Goal: Information Seeking & Learning: Learn about a topic

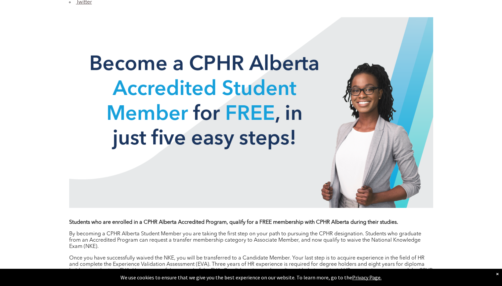
scroll to position [464, 0]
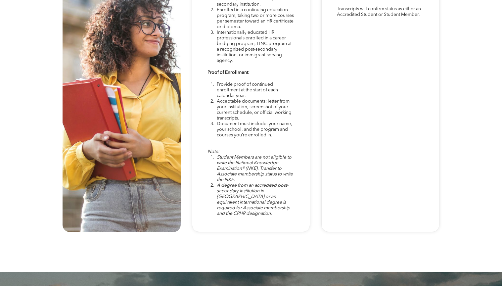
scroll to position [1914, 0]
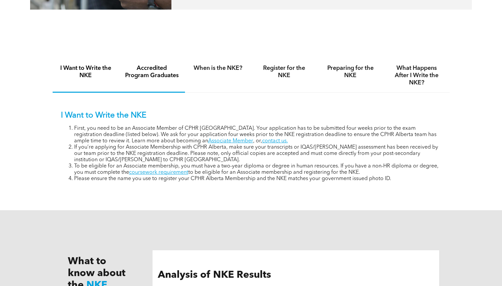
scroll to position [420, 0]
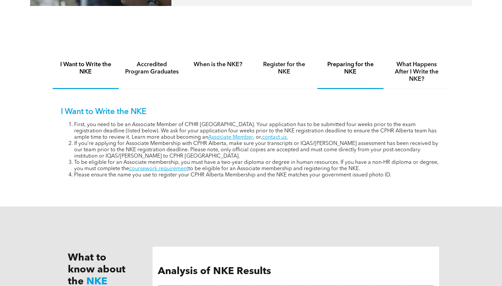
click at [358, 63] on h4 "Preparing for the NKE" at bounding box center [350, 68] width 54 height 15
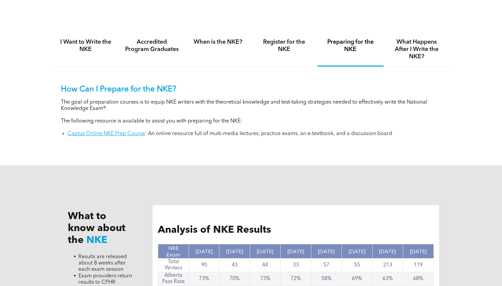
scroll to position [444, 0]
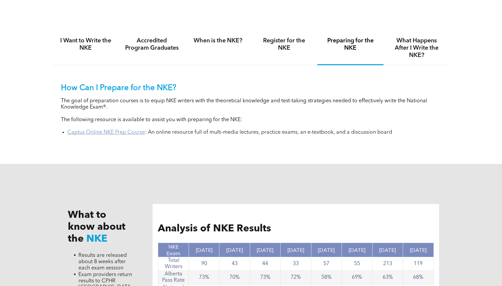
click at [136, 133] on link "Captus Online NKE Prep Course" at bounding box center [106, 132] width 77 height 5
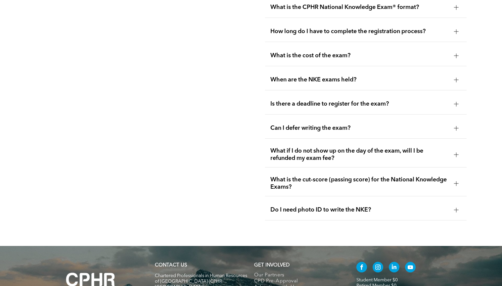
scroll to position [907, 0]
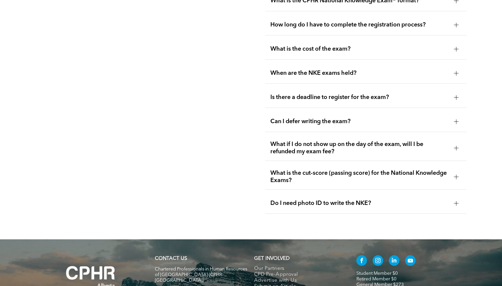
click at [300, 87] on div "Is there a deadline to register for the exam?" at bounding box center [366, 97] width 202 height 21
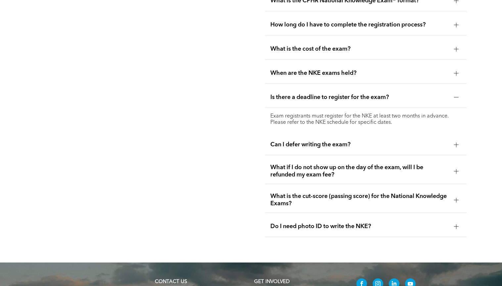
click at [299, 87] on div "Is there a deadline to register for the exam?" at bounding box center [366, 97] width 202 height 21
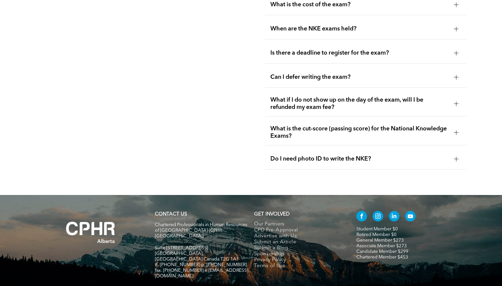
scroll to position [953, 0]
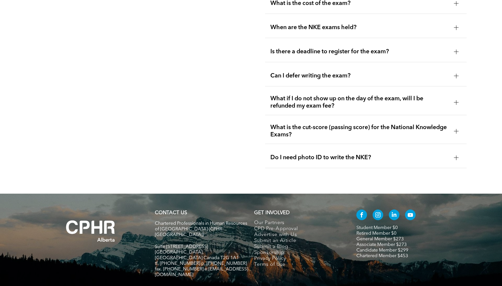
click at [301, 95] on span "What if I do not show up on the day of the exam, will I be refunded my exam fee?" at bounding box center [359, 102] width 178 height 15
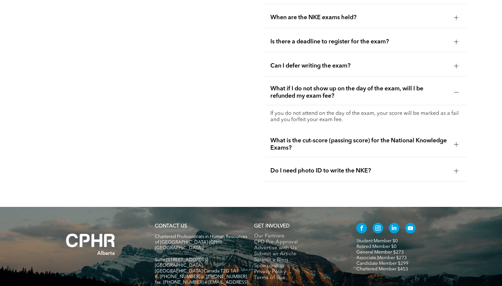
scroll to position [965, 0]
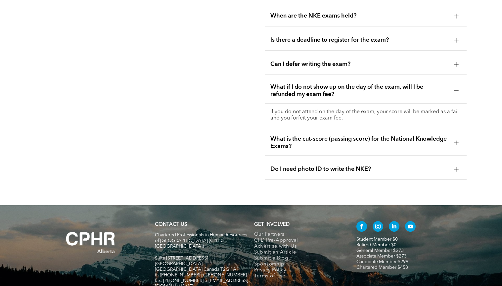
click at [314, 135] on span "What is the cut-score (passing score) for the National Knowledge Exams?" at bounding box center [359, 142] width 178 height 15
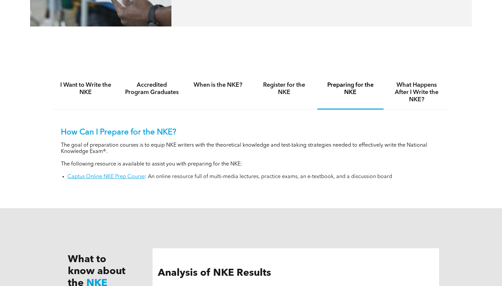
scroll to position [398, 0]
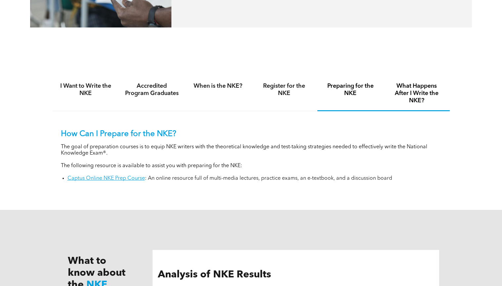
click at [444, 96] on div "What Happens After I Write the NKE?" at bounding box center [417, 93] width 66 height 35
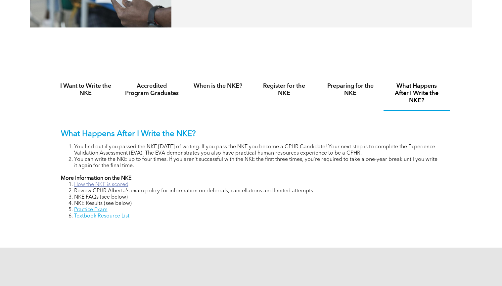
click at [110, 182] on link "How the NKE is scored" at bounding box center [101, 184] width 54 height 5
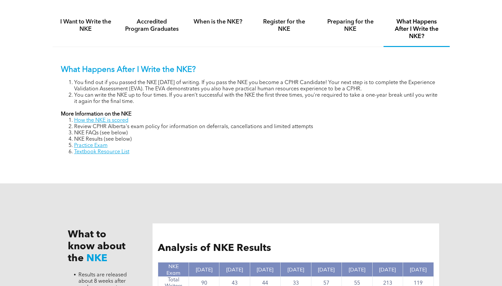
scroll to position [445, 0]
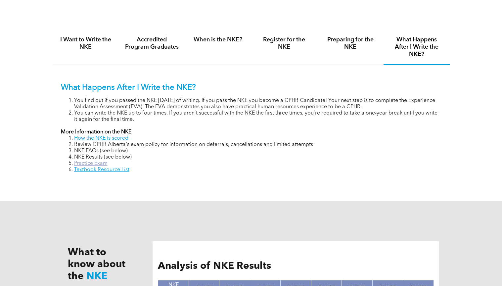
click at [90, 163] on link "Practice Exam" at bounding box center [90, 163] width 33 height 5
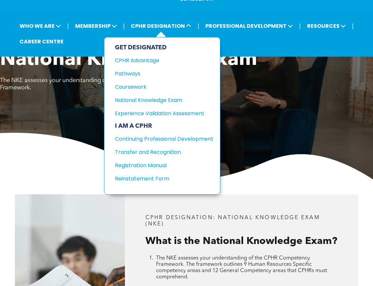
scroll to position [25, 0]
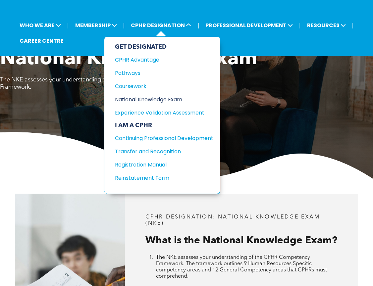
click at [167, 97] on div "National Knowledge Exam" at bounding box center [159, 99] width 88 height 8
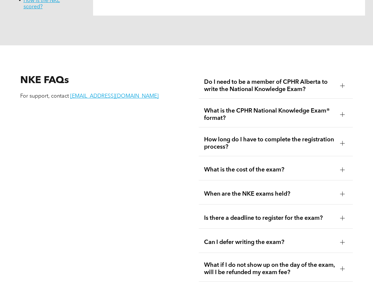
scroll to position [788, 0]
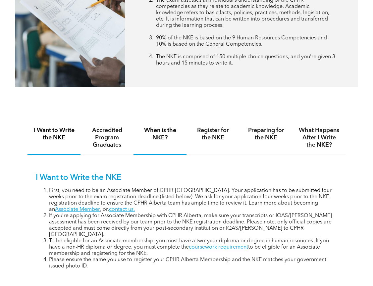
click at [165, 124] on div "When is the NKE?" at bounding box center [159, 138] width 53 height 34
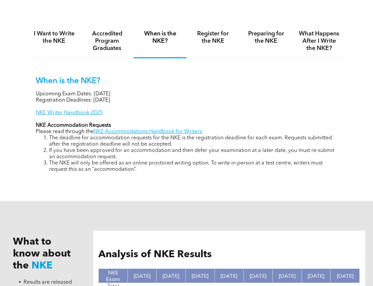
scroll to position [348, 0]
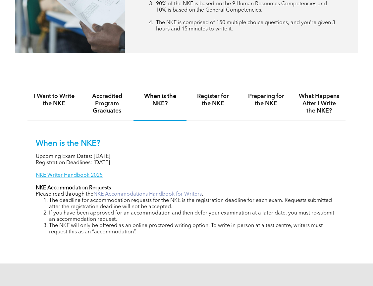
click at [147, 192] on link "NKE Accommodations Handbook for Writers" at bounding box center [147, 194] width 108 height 5
click at [256, 103] on h4 "Preparing for the NKE" at bounding box center [265, 100] width 41 height 15
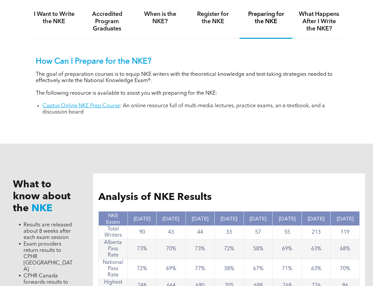
scroll to position [411, 0]
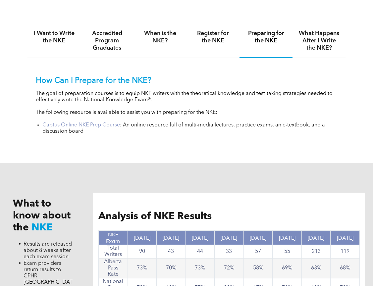
click at [101, 122] on link "Captus Online NKE Prep Course" at bounding box center [80, 124] width 77 height 5
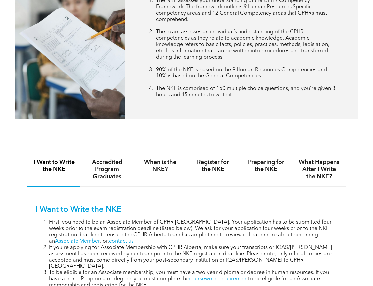
scroll to position [281, 0]
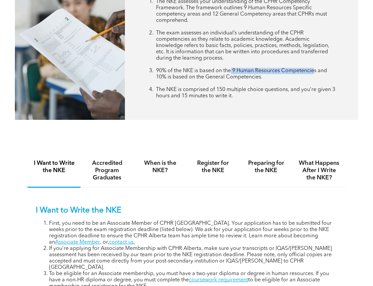
drag, startPoint x: 232, startPoint y: 69, endPoint x: 316, endPoint y: 71, distance: 83.8
click at [316, 71] on span "90% of the NKE is based on the 9 Human Resources Competencies and 10% is based …" at bounding box center [241, 74] width 171 height 12
copy span "9 Human Resources Competencies"
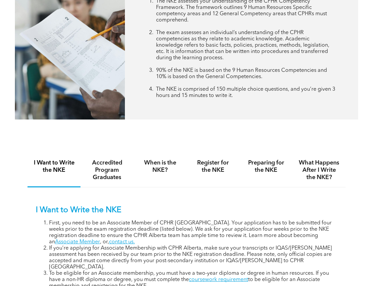
scroll to position [296, 0]
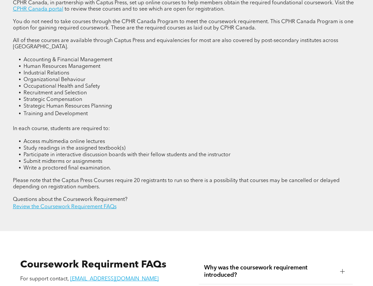
scroll to position [886, 0]
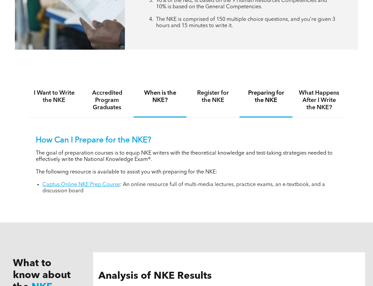
scroll to position [332, 0]
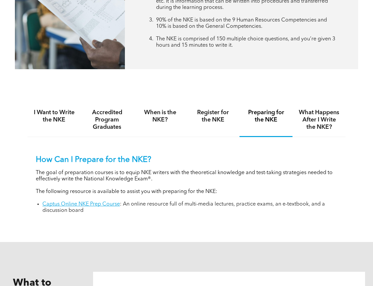
click at [266, 117] on h4 "Preparing for the NKE" at bounding box center [265, 116] width 41 height 15
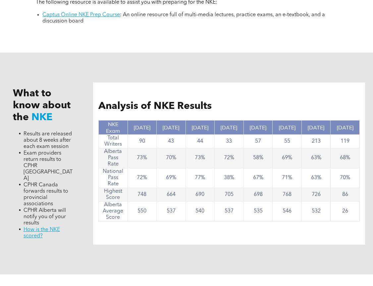
scroll to position [497, 0]
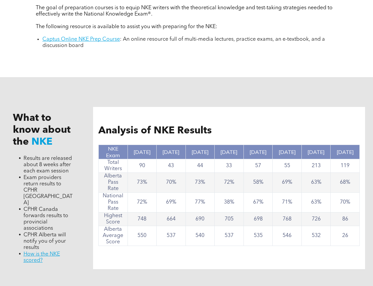
click at [95, 36] on li "Captus Online NKE Prep Course : An online resource full of multi-media lectures…" at bounding box center [189, 42] width 295 height 13
click at [96, 38] on link "Captus Online NKE Prep Course" at bounding box center [80, 39] width 77 height 5
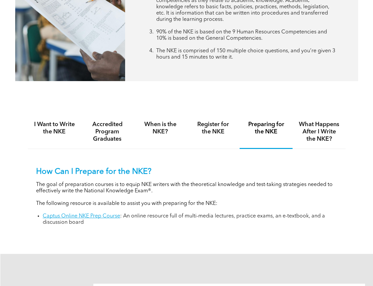
scroll to position [281, 0]
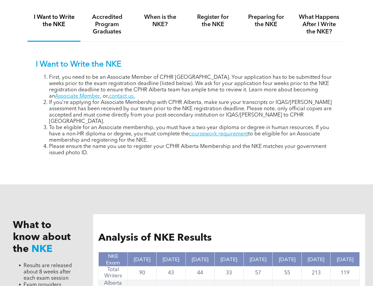
scroll to position [333, 0]
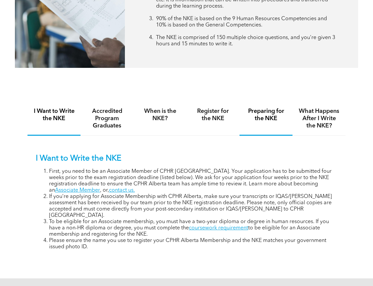
click at [260, 113] on h4 "Preparing for the NKE" at bounding box center [265, 115] width 41 height 15
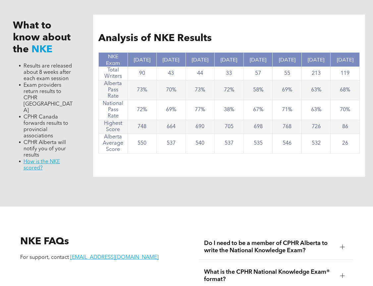
scroll to position [596, 0]
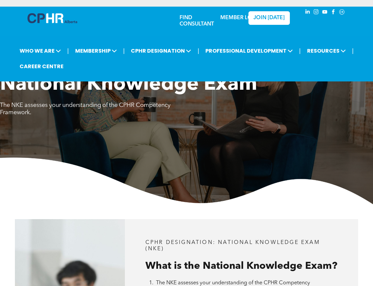
scroll to position [25, 0]
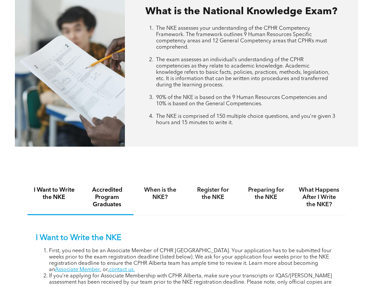
scroll to position [220, 0]
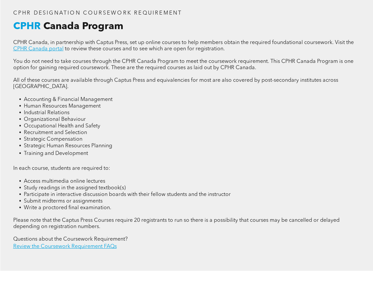
scroll to position [839, 0]
